Goal: Check status: Check status

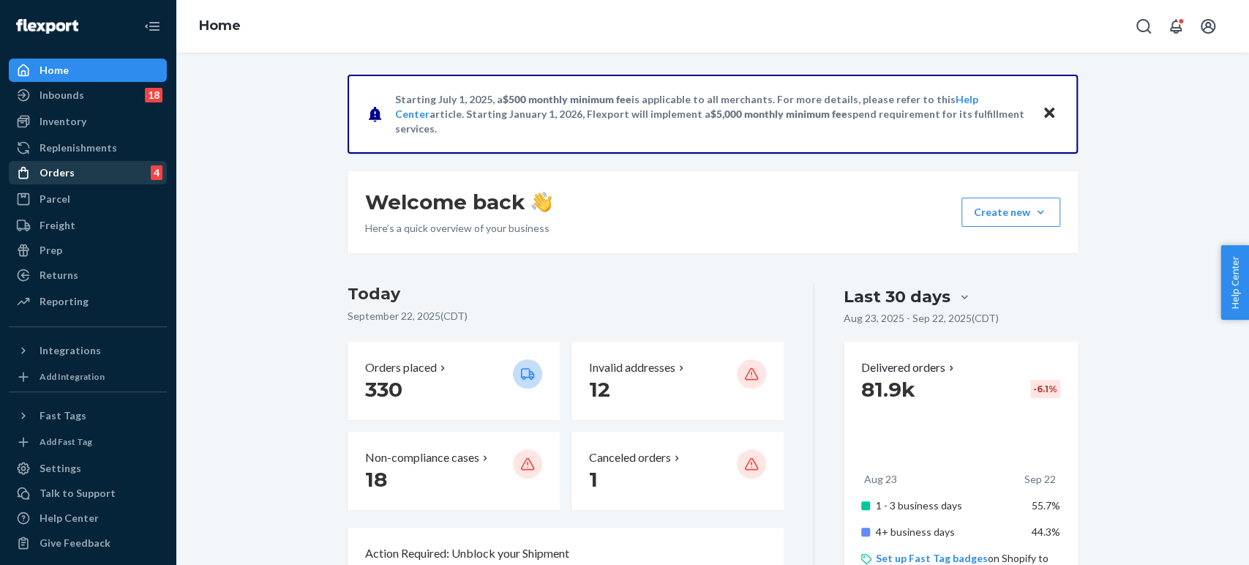
click at [58, 171] on div "Orders" at bounding box center [57, 172] width 35 height 15
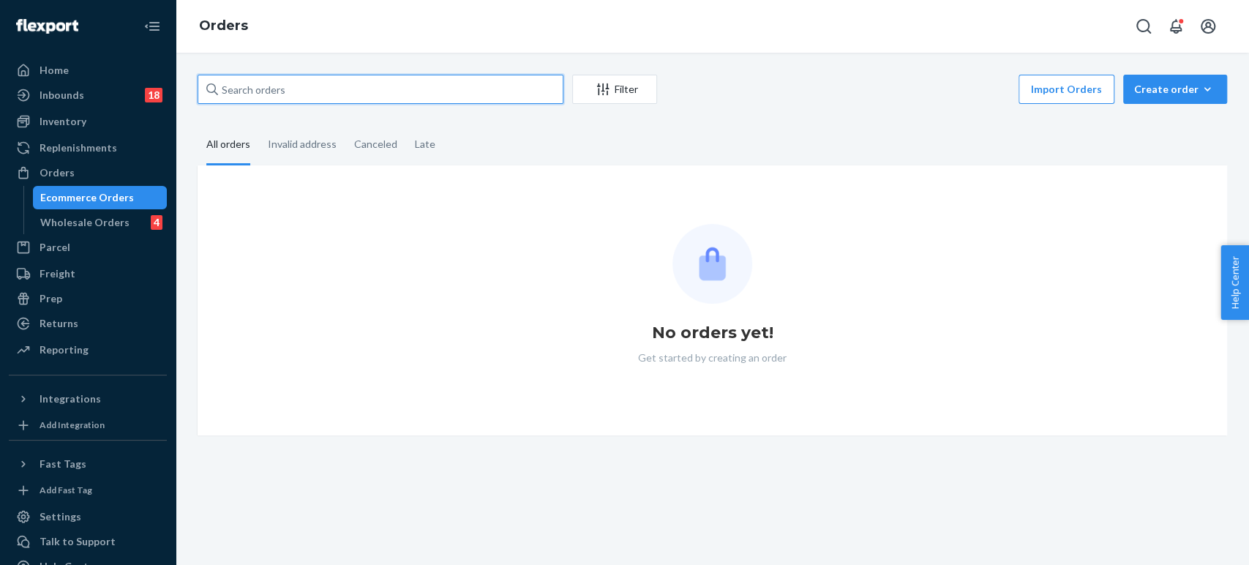
click at [238, 88] on input "text" at bounding box center [381, 89] width 366 height 29
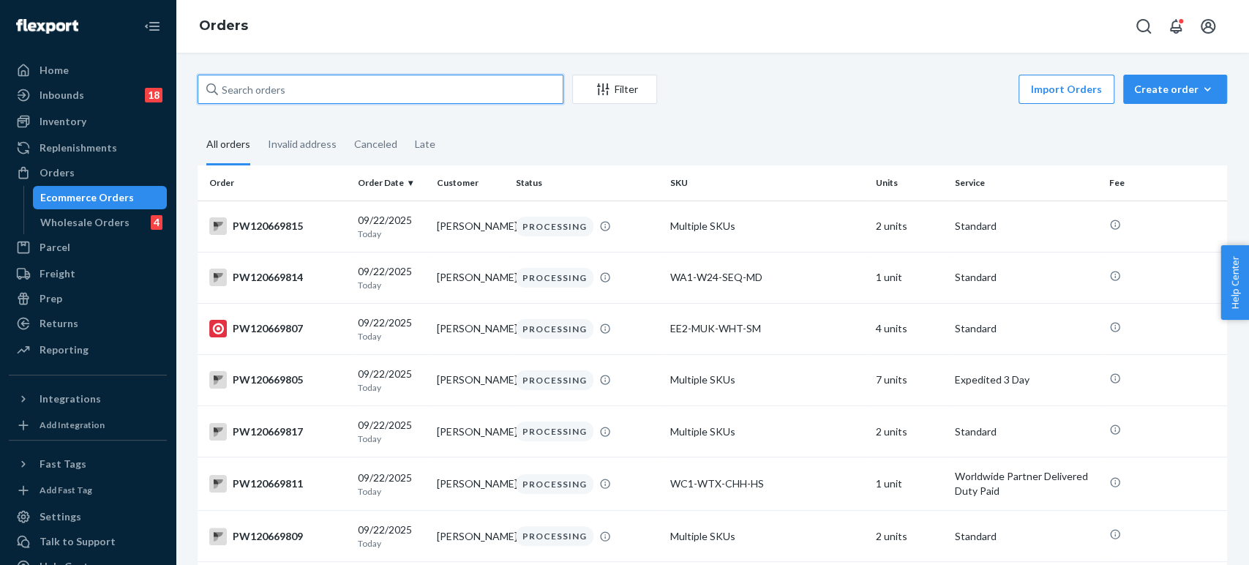
paste input "PW120669831"
click at [307, 87] on input "PW120669831" at bounding box center [381, 89] width 366 height 29
paste input "572316"
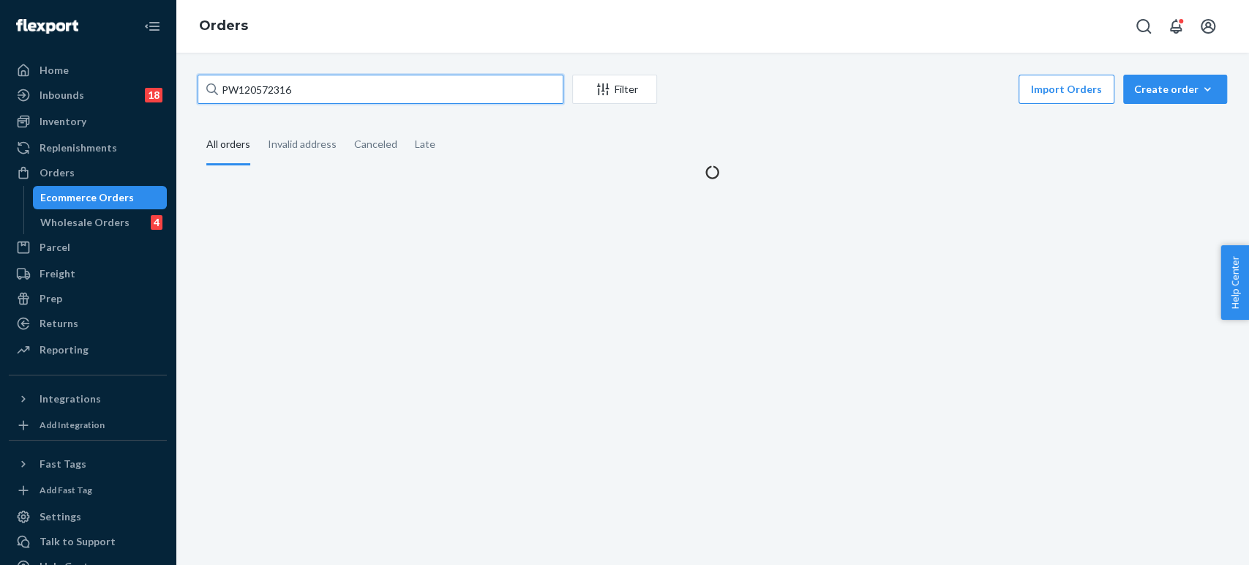
type input "PW120572316"
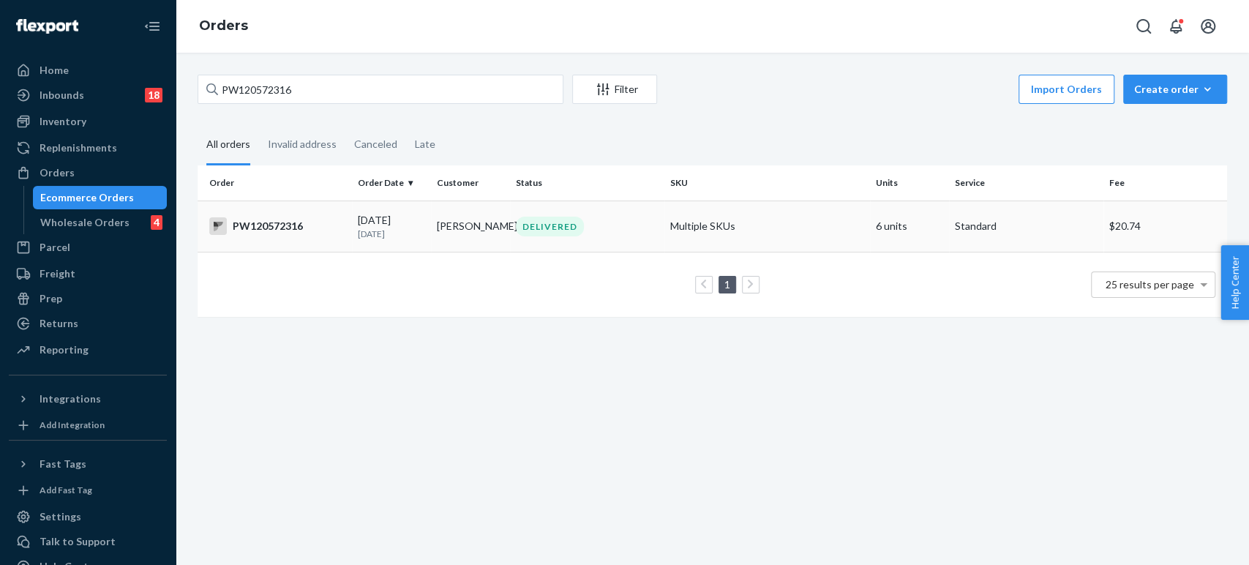
click at [665, 224] on td "Multiple SKUs" at bounding box center [768, 226] width 206 height 51
